Goal: Transaction & Acquisition: Book appointment/travel/reservation

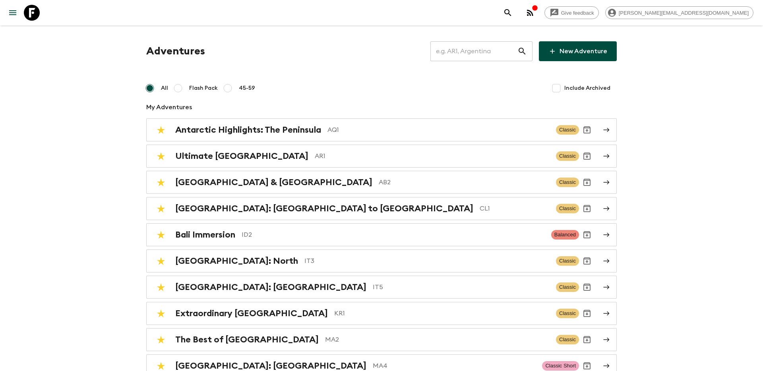
click at [461, 53] on input "text" at bounding box center [474, 51] width 87 height 22
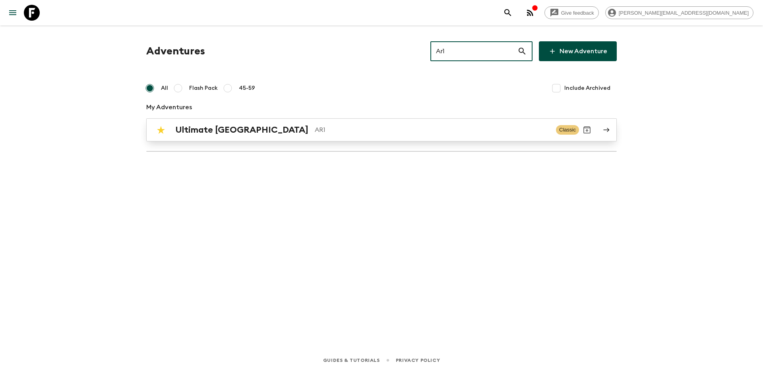
type input "Ar1"
click at [318, 125] on div "Ultimate Argentina AR1" at bounding box center [362, 130] width 375 height 10
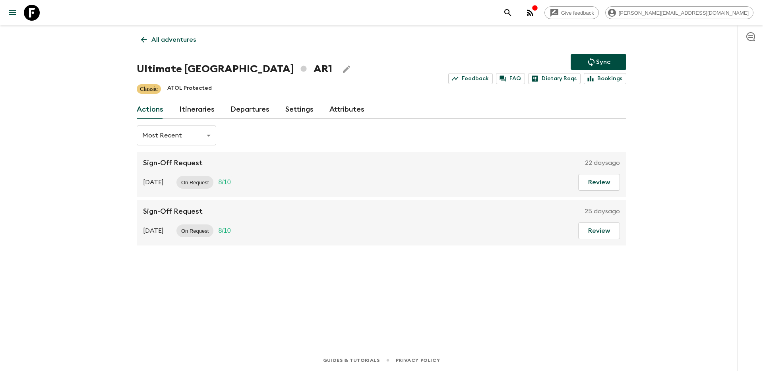
click at [256, 108] on link "Departures" at bounding box center [250, 109] width 39 height 19
